Goal: Task Accomplishment & Management: Manage account settings

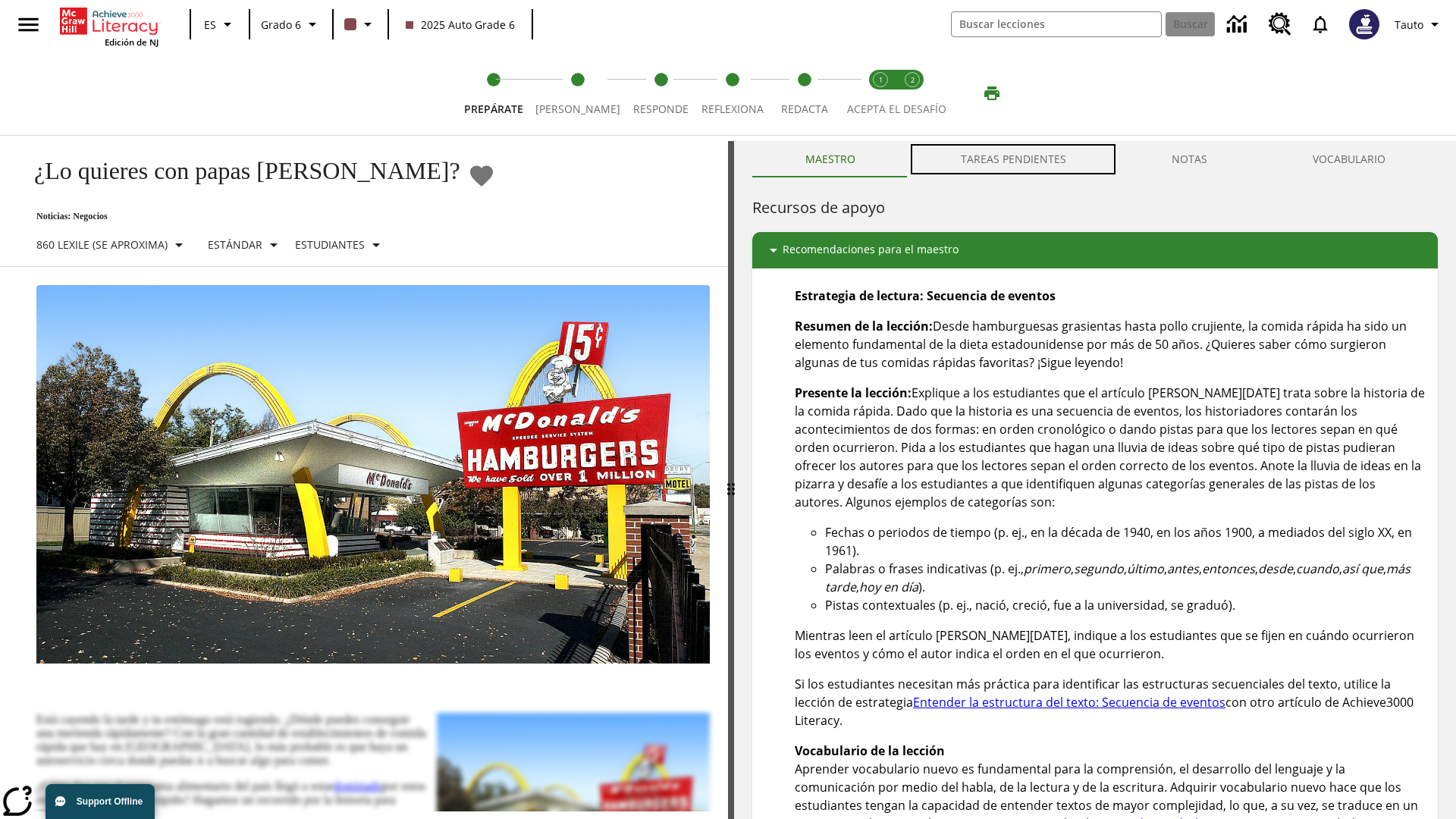
click at [1013, 159] on button "TAREAS PENDIENTES" at bounding box center [1012, 159] width 211 height 37
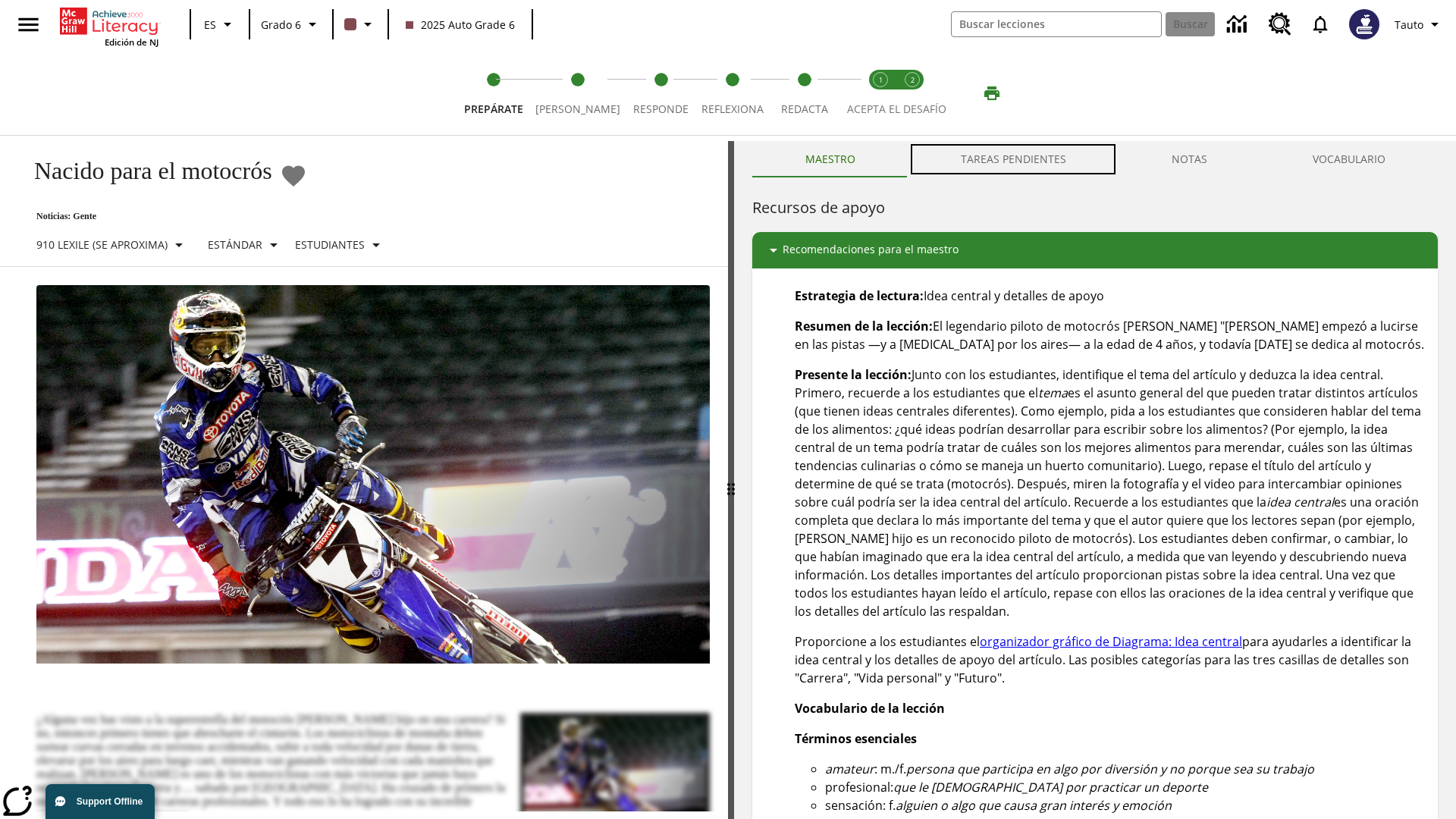
click at [1013, 159] on button "TAREAS PENDIENTES" at bounding box center [1012, 159] width 211 height 37
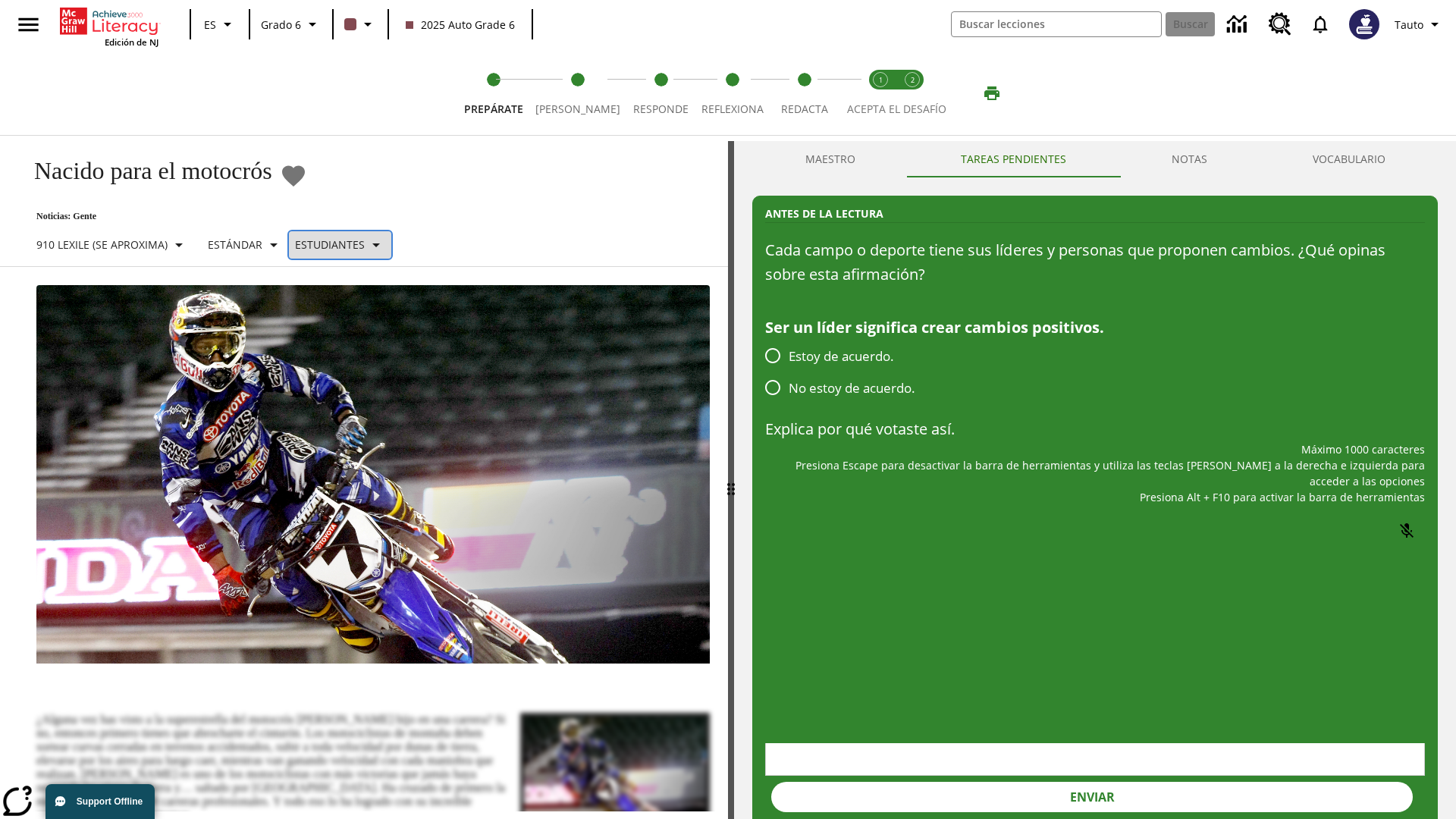
click at [347, 244] on p "Estudiantes" at bounding box center [329, 244] width 70 height 16
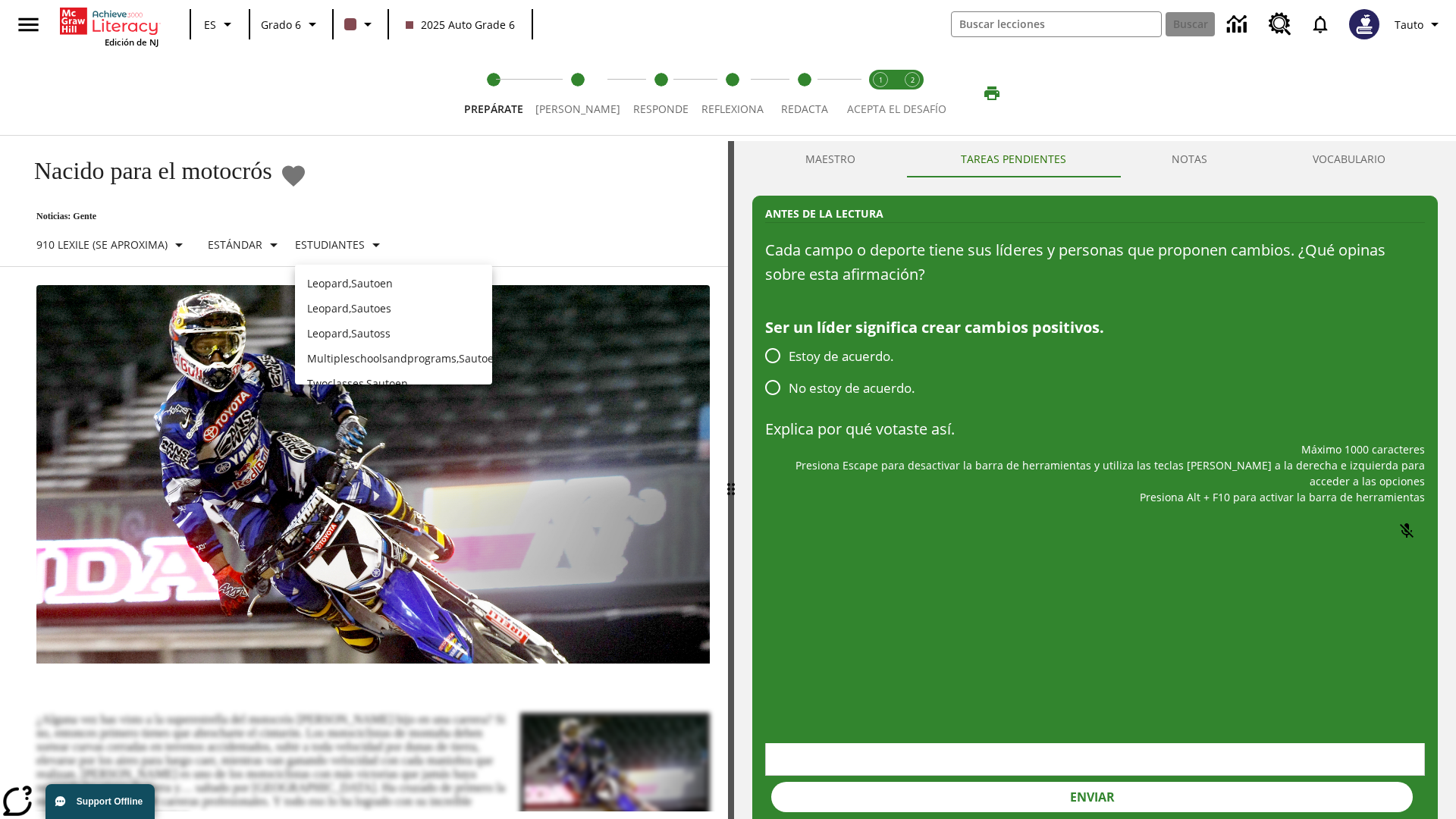
click at [394, 300] on p "Leopard , Sautoes" at bounding box center [393, 308] width 173 height 16
